Goal: Task Accomplishment & Management: Use online tool/utility

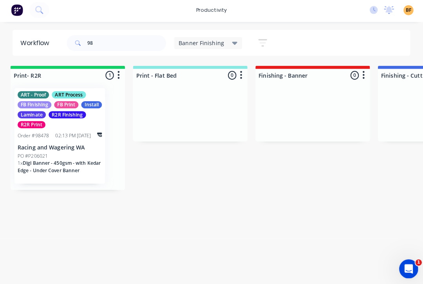
type input "9"
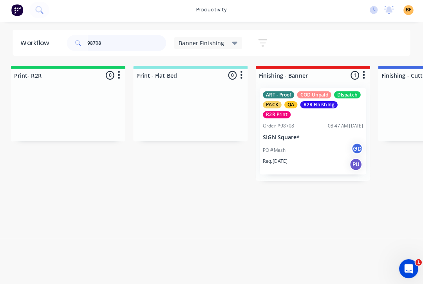
type input "98708"
click at [313, 147] on div "PO #Mesh GD" at bounding box center [311, 149] width 99 height 15
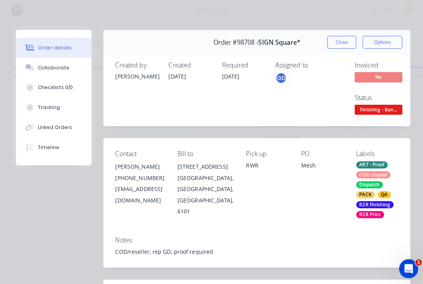
click at [55, 107] on div "Tracking" at bounding box center [52, 107] width 22 height 7
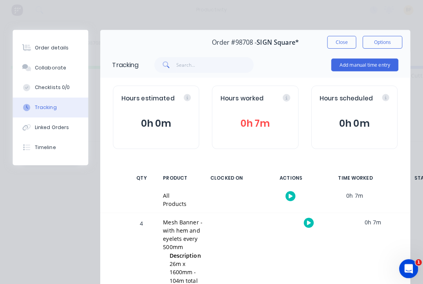
click at [310, 217] on div at bounding box center [307, 221] width 59 height 19
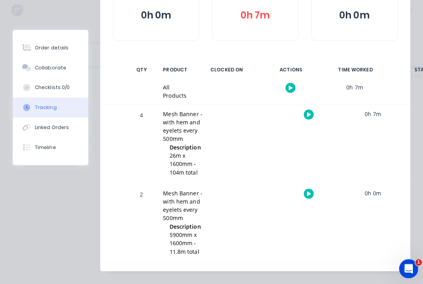
scroll to position [106, 0]
click at [306, 113] on icon "button" at bounding box center [308, 115] width 4 height 4
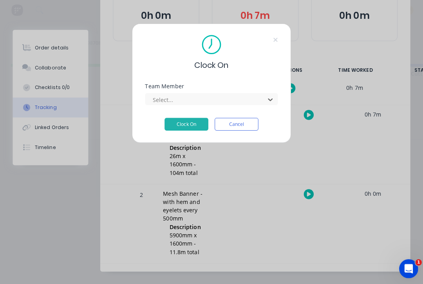
click at [187, 125] on button "Clock On" at bounding box center [186, 124] width 43 height 13
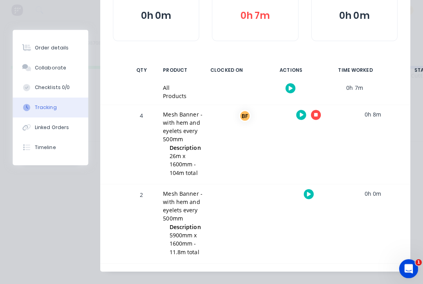
click at [302, 193] on button "button" at bounding box center [307, 193] width 10 height 10
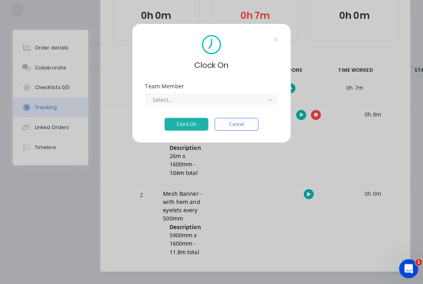
click at [253, 105] on div "Team Member Select..." at bounding box center [211, 101] width 131 height 34
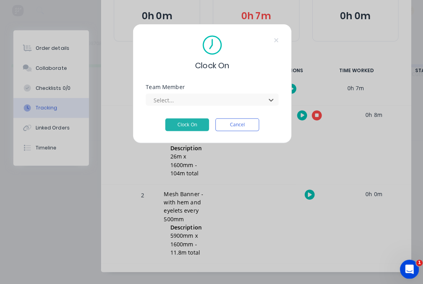
click at [193, 124] on button "Clock On" at bounding box center [186, 124] width 43 height 13
